Goal: Information Seeking & Learning: Learn about a topic

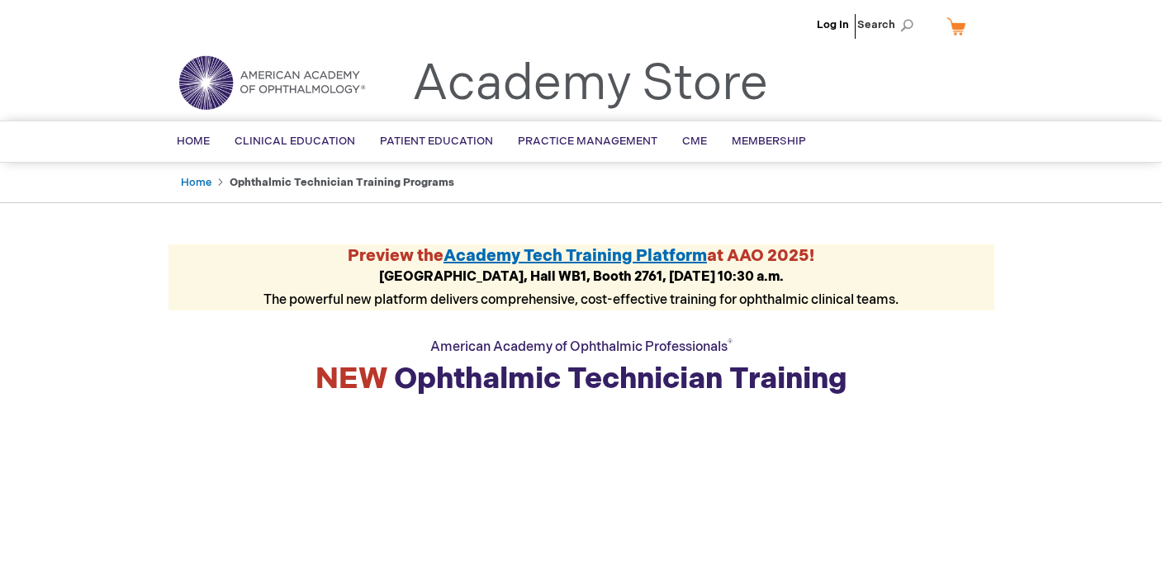
drag, startPoint x: 349, startPoint y: 253, endPoint x: 823, endPoint y: 271, distance: 474.5
click at [823, 271] on div "Preview the Academy Tech Training Platform at AAO 2025! Academy Theater, Hall W…" at bounding box center [582, 278] width 826 height 66
copy div "Preview the Academy Tech Training Platform at AAO 2025! Academy Theater, Hall W…"
